Goal: Task Accomplishment & Management: Manage account settings

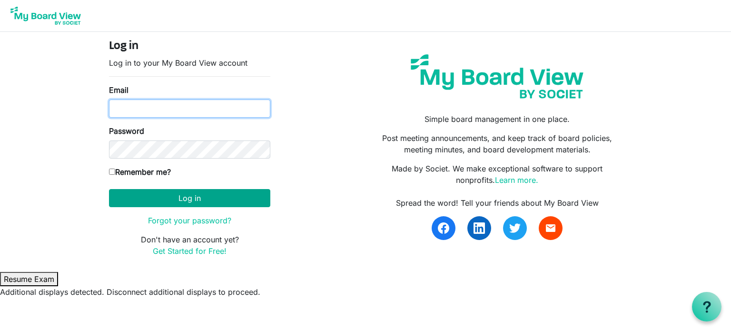
type input "appleby.shanks@gmail.com"
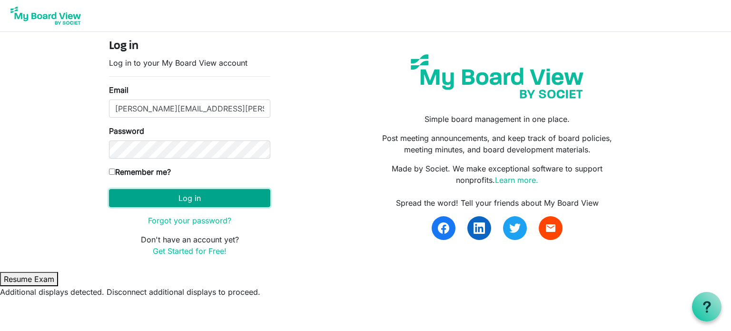
click at [228, 193] on button "Log in" at bounding box center [189, 198] width 161 height 18
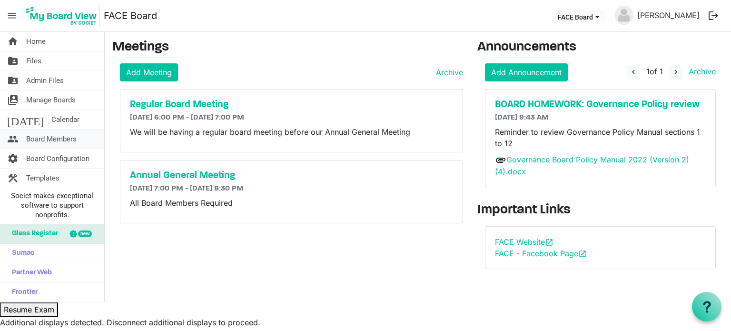
click at [51, 139] on span "Board Members" at bounding box center [51, 138] width 50 height 19
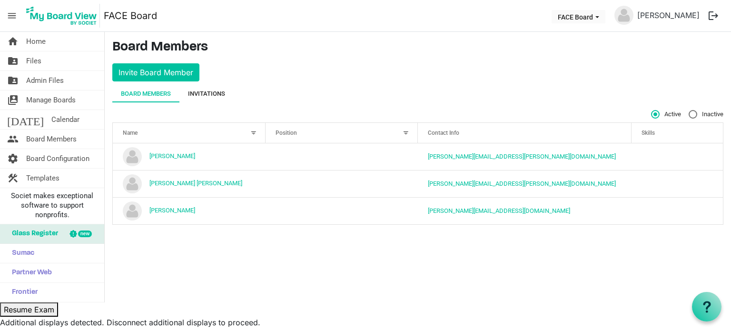
click at [218, 94] on div "Invitations" at bounding box center [206, 94] width 37 height 10
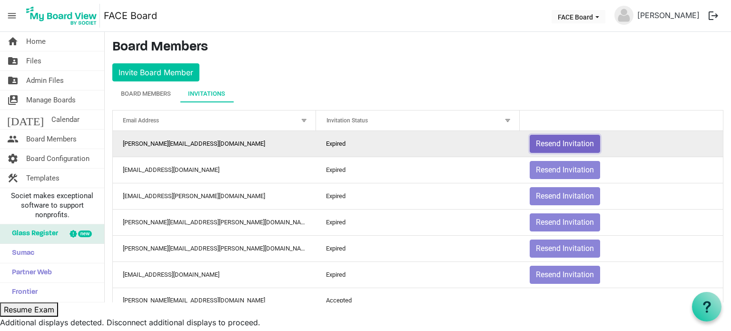
click at [568, 136] on button "Resend Invitation" at bounding box center [565, 144] width 70 height 18
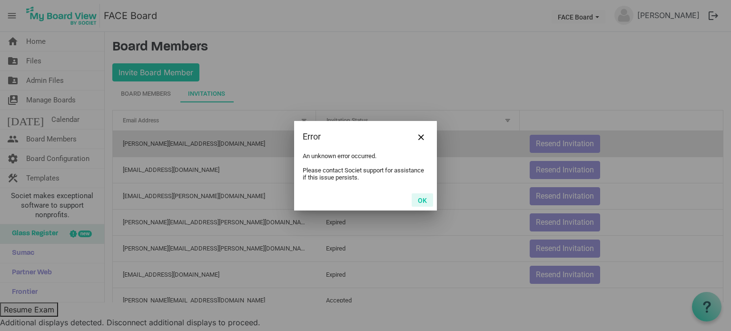
click at [419, 198] on button "OK" at bounding box center [422, 199] width 21 height 13
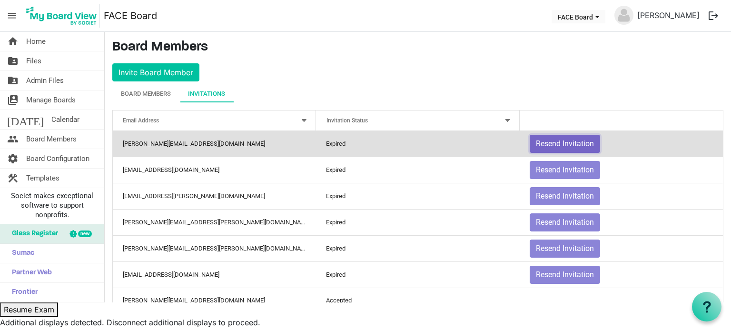
click at [561, 145] on button "Resend Invitation" at bounding box center [565, 144] width 70 height 18
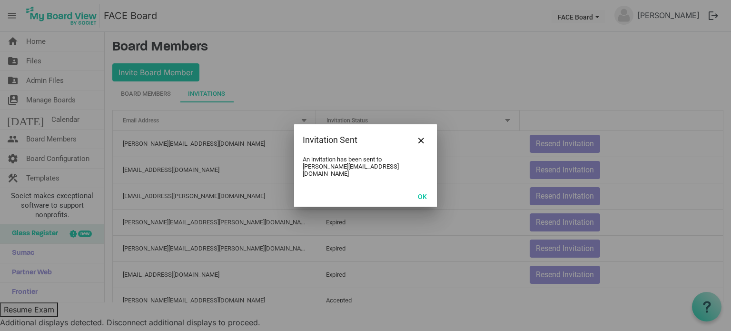
click at [557, 216] on div at bounding box center [365, 165] width 731 height 331
click at [423, 191] on button "OK" at bounding box center [422, 195] width 21 height 13
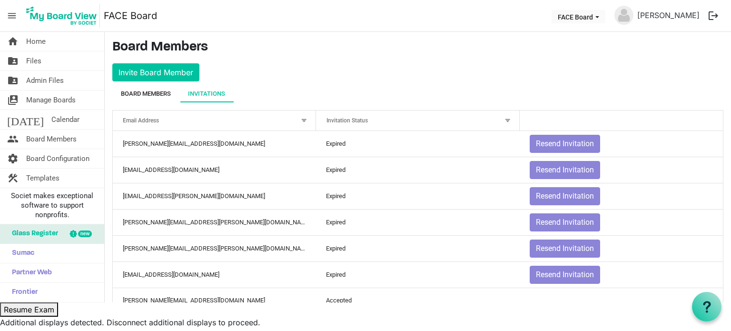
click at [160, 94] on div "Board Members" at bounding box center [146, 94] width 50 height 10
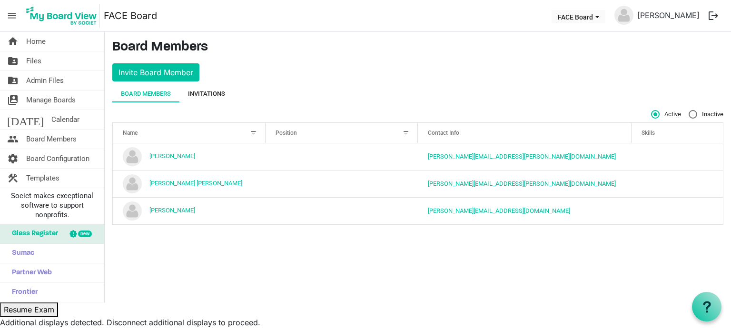
click at [191, 91] on div "Invitations" at bounding box center [206, 94] width 37 height 10
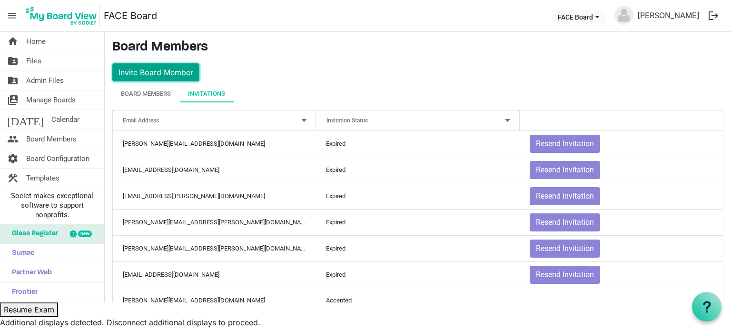
click at [177, 63] on button "Invite Board Member" at bounding box center [155, 72] width 87 height 18
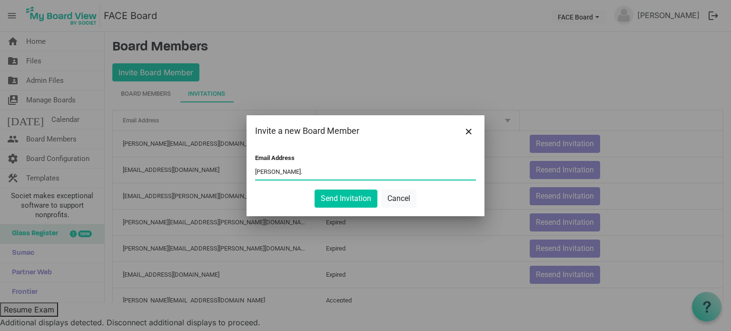
type input "gary.hallasds@gmail.com"
click at [342, 197] on button "Send Invitation" at bounding box center [346, 198] width 63 height 18
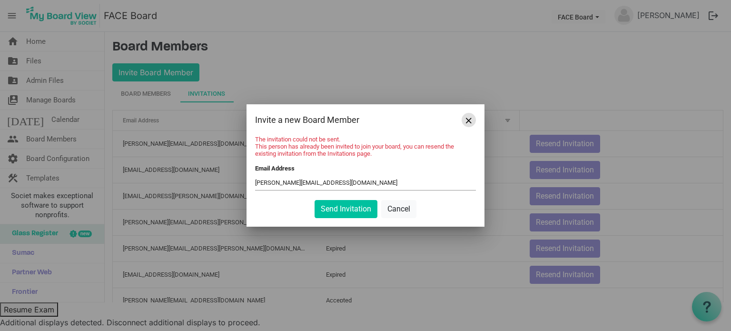
click at [469, 119] on span "Close" at bounding box center [469, 121] width 6 height 6
click at [392, 208] on button "Cancel" at bounding box center [398, 209] width 35 height 18
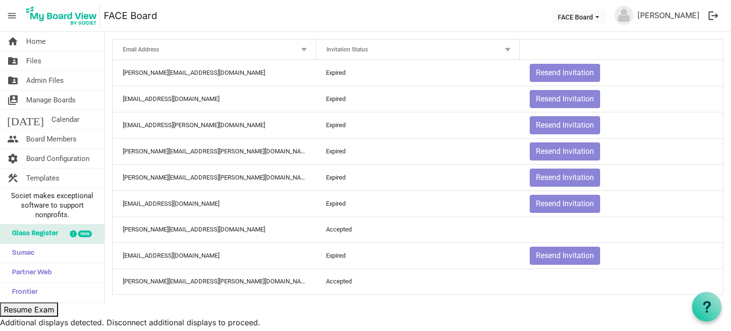
scroll to position [34, 0]
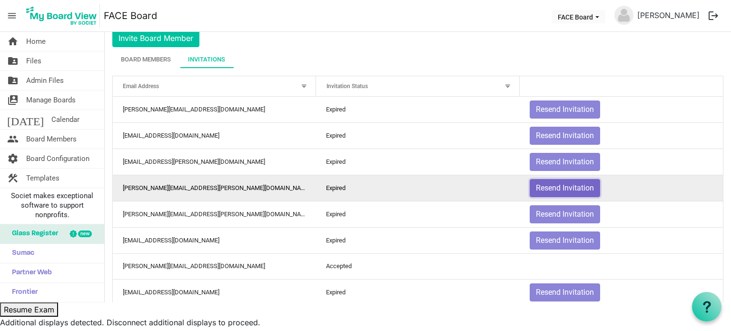
click at [560, 184] on button "Resend Invitation" at bounding box center [565, 188] width 70 height 18
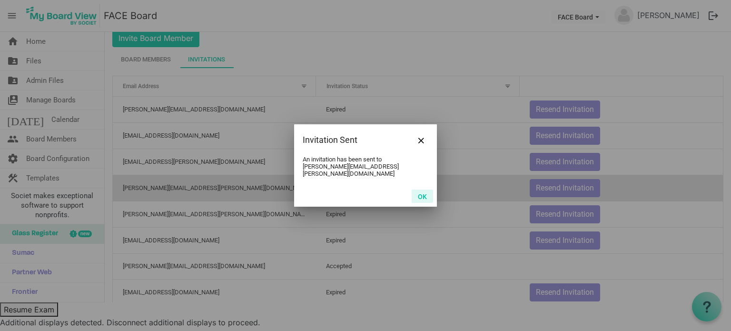
click at [424, 191] on button "OK" at bounding box center [422, 195] width 21 height 13
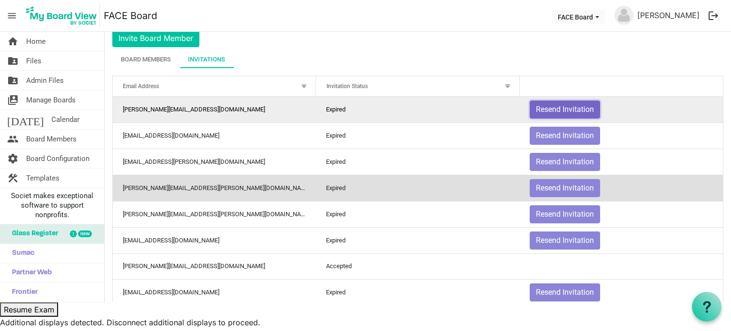
click at [563, 104] on button "Resend Invitation" at bounding box center [565, 109] width 70 height 18
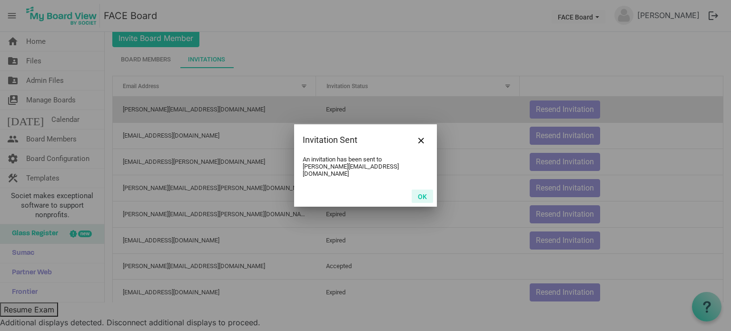
click at [423, 191] on button "OK" at bounding box center [422, 195] width 21 height 13
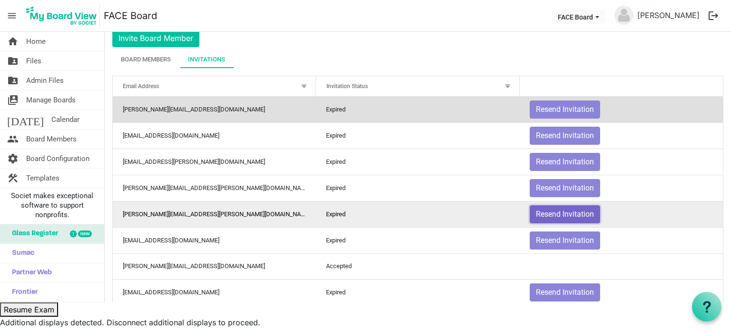
click at [542, 217] on button "Resend Invitation" at bounding box center [565, 214] width 70 height 18
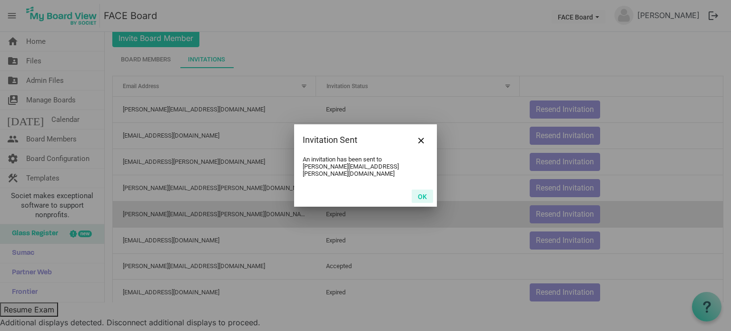
click at [427, 195] on button "OK" at bounding box center [422, 195] width 21 height 13
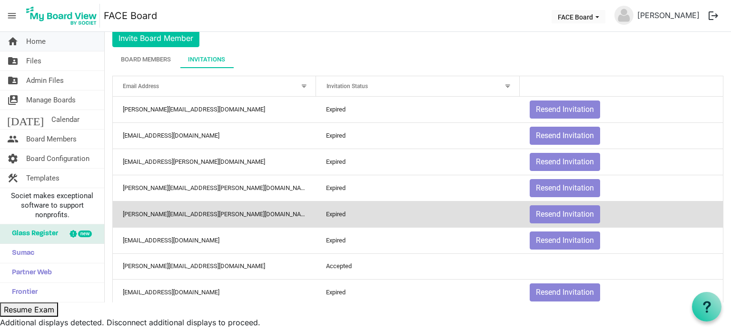
click at [62, 43] on link "home Home" at bounding box center [52, 41] width 104 height 19
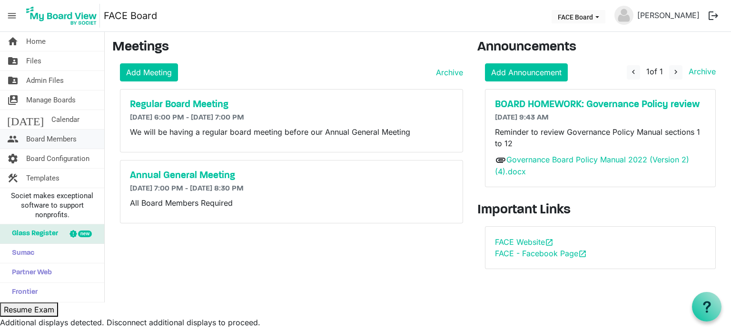
click at [74, 132] on span "Board Members" at bounding box center [51, 138] width 50 height 19
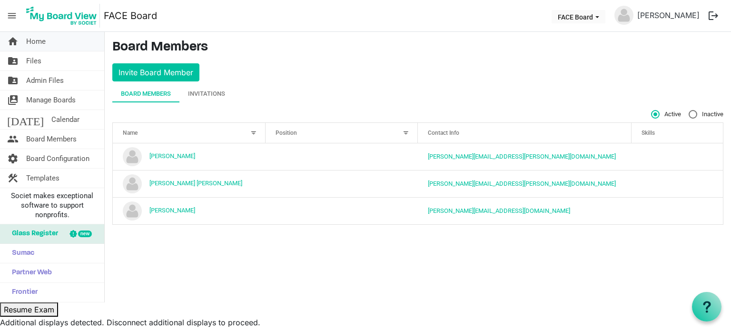
click at [78, 41] on link "home Home" at bounding box center [52, 41] width 104 height 19
